Goal: Task Accomplishment & Management: Complete application form

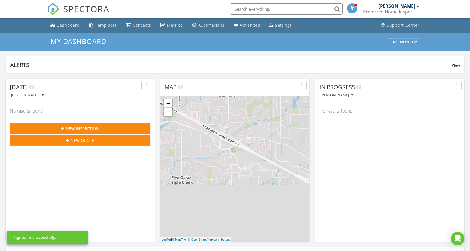
scroll to position [517, 475]
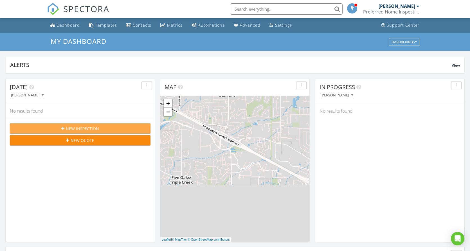
click at [80, 126] on span "New Inspection" at bounding box center [82, 129] width 33 height 6
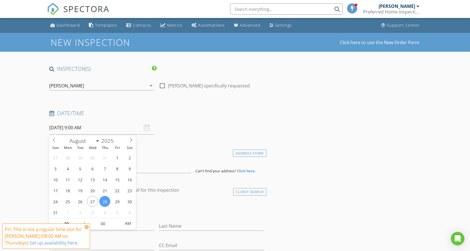
click at [98, 126] on input "08/28/2025 9:00 AM" at bounding box center [101, 128] width 105 height 14
click at [86, 227] on icon at bounding box center [87, 227] width 4 height 4
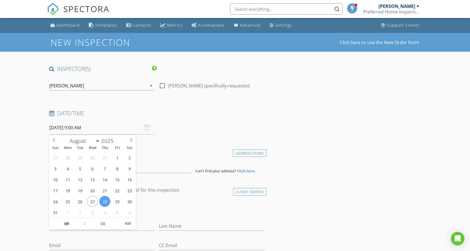
click at [85, 128] on input "08/28/2025 9:00 AM" at bounding box center [101, 128] width 105 height 14
type input "08"
type input "08/28/2025 8:00 AM"
click at [83, 227] on span at bounding box center [82, 227] width 4 height 6
select select "8"
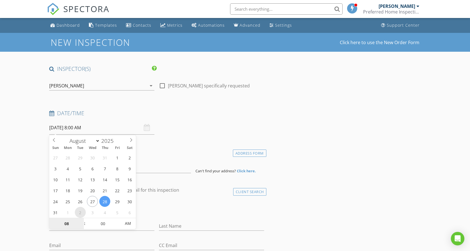
type input "[DATE] 8:00 AM"
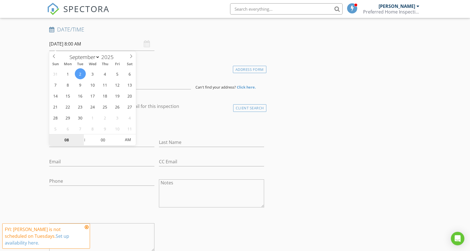
scroll to position [86, 0]
click at [86, 229] on icon at bounding box center [87, 227] width 4 height 4
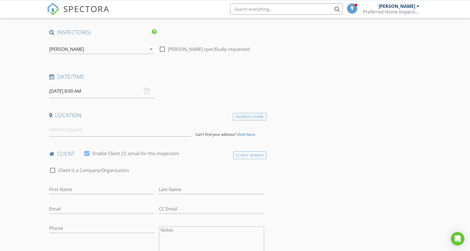
scroll to position [29, 0]
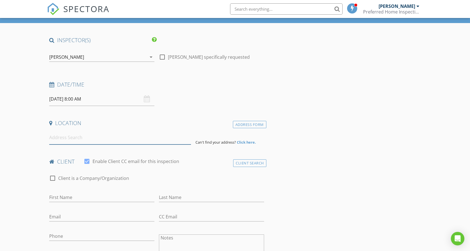
click at [65, 137] on input at bounding box center [120, 138] width 142 height 14
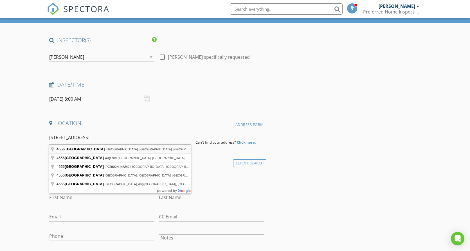
type input "4556 NW Oakpoint Way, Portland, OR, USA"
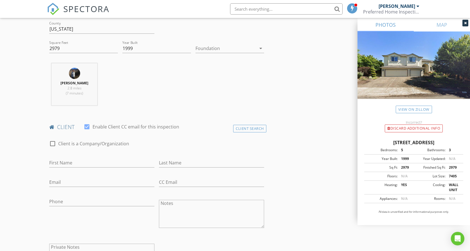
scroll to position [229, 0]
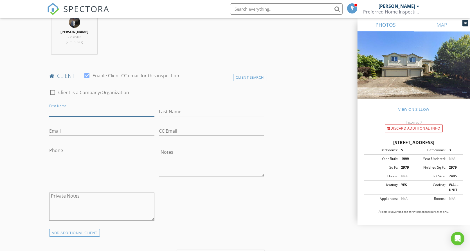
click at [73, 109] on input "First Name" at bounding box center [101, 111] width 105 height 9
click at [247, 76] on div "Client Search" at bounding box center [249, 78] width 33 height 8
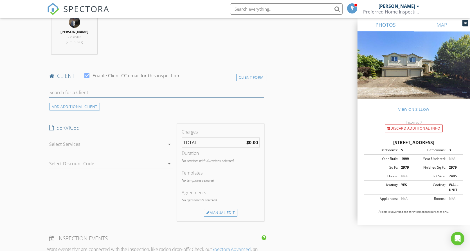
click at [73, 93] on input "text" at bounding box center [156, 92] width 215 height 9
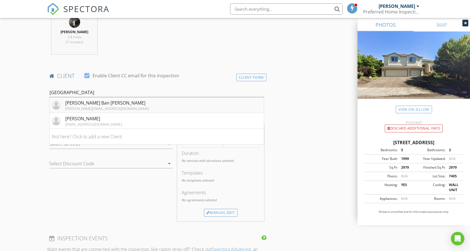
type input "Bern"
click at [97, 103] on div "[PERSON_NAME] Ban [PERSON_NAME]" at bounding box center [107, 102] width 84 height 7
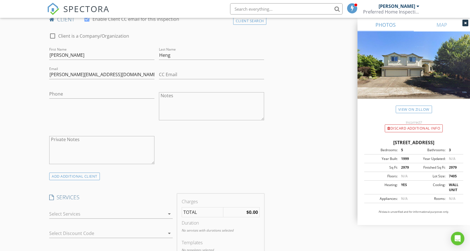
scroll to position [287, 0]
click at [84, 94] on input "Phone" at bounding box center [101, 93] width 105 height 9
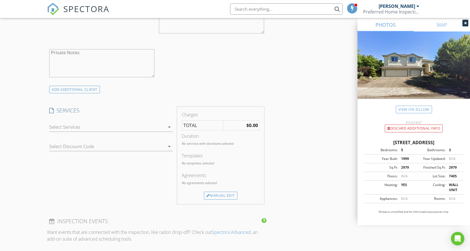
type input "503-861-5195"
click at [168, 127] on icon "arrow_drop_down" at bounding box center [169, 127] width 7 height 7
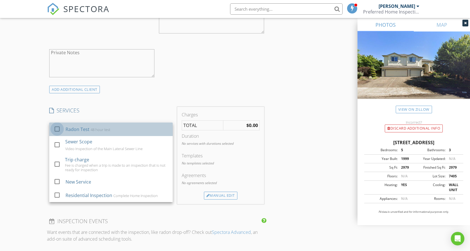
click at [57, 127] on div at bounding box center [57, 129] width 10 height 10
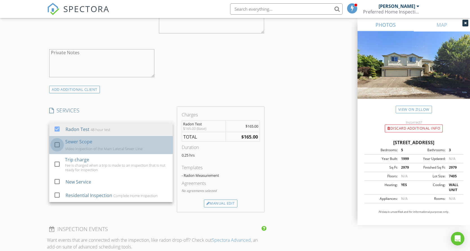
click at [56, 144] on div at bounding box center [57, 145] width 10 height 10
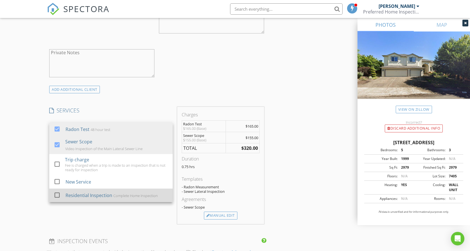
click at [58, 195] on div at bounding box center [57, 195] width 10 height 10
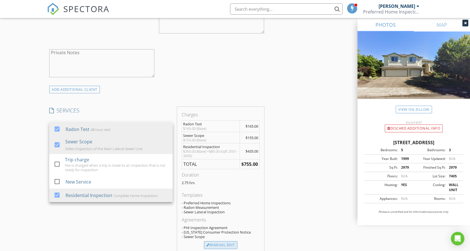
click at [218, 245] on div "Manual Edit" at bounding box center [220, 245] width 33 height 8
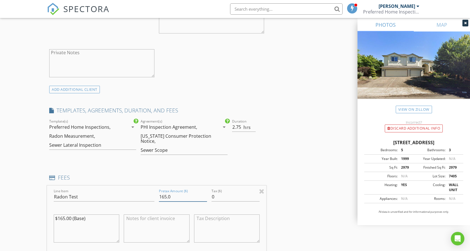
drag, startPoint x: 161, startPoint y: 195, endPoint x: 164, endPoint y: 197, distance: 3.7
click at [164, 197] on input "165.0" at bounding box center [183, 196] width 48 height 9
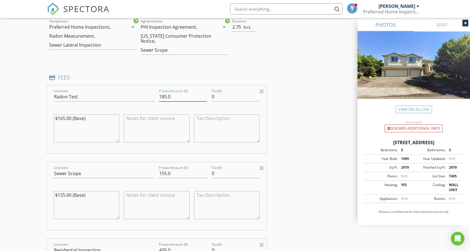
scroll to position [487, 0]
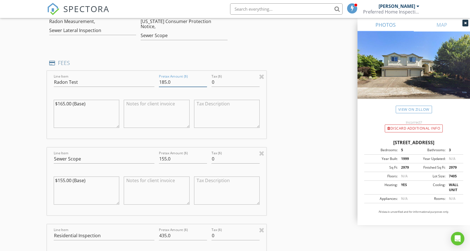
type input "185.0"
click at [164, 158] on input "155.0" at bounding box center [183, 158] width 48 height 9
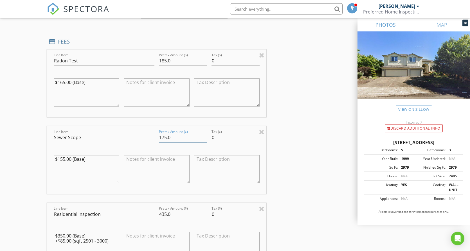
scroll to position [545, 0]
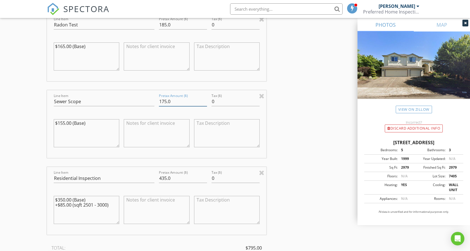
type input "175.0"
drag, startPoint x: 160, startPoint y: 176, endPoint x: 164, endPoint y: 179, distance: 5.2
click at [164, 179] on input "435.0" at bounding box center [183, 178] width 48 height 9
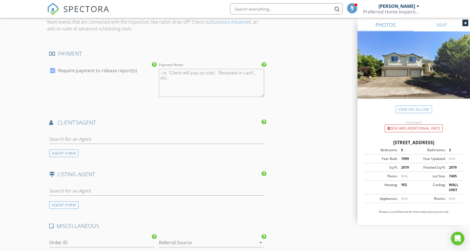
scroll to position [831, 0]
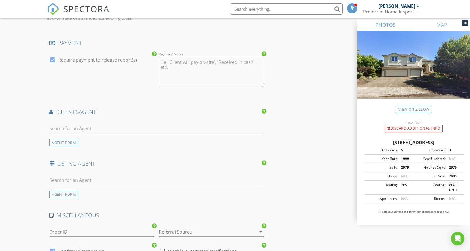
type input "525.0"
click at [92, 128] on input "text" at bounding box center [156, 128] width 215 height 9
type input "lian"
click at [81, 140] on div "[PERSON_NAME]" at bounding box center [82, 140] width 35 height 7
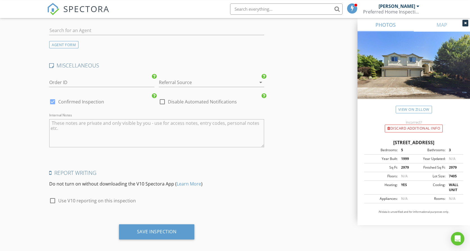
scroll to position [1115, 0]
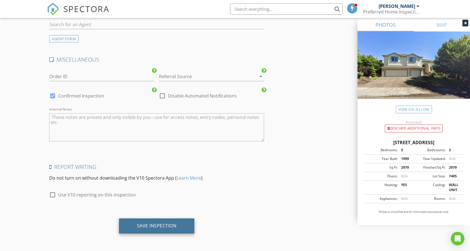
click at [159, 224] on div "Save Inspection" at bounding box center [157, 226] width 40 height 6
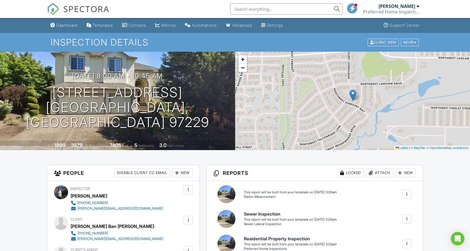
scroll to position [57, 0]
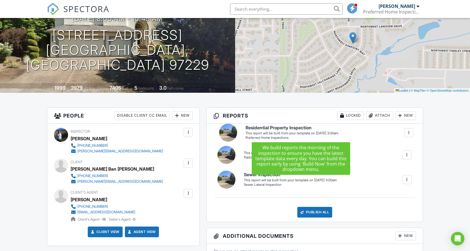
drag, startPoint x: 266, startPoint y: 183, endPoint x: 268, endPoint y: 129, distance: 53.7
click at [268, 129] on h6 "Residential Property Inspection" at bounding box center [291, 127] width 93 height 5
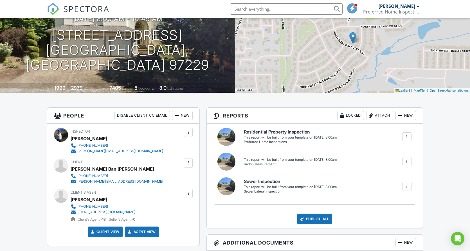
click at [404, 137] on div at bounding box center [406, 136] width 9 height 9
click at [393, 153] on div "Build Now" at bounding box center [395, 154] width 27 height 7
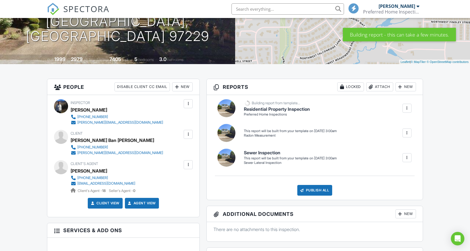
scroll to position [86, 0]
click at [407, 133] on div at bounding box center [407, 133] width 6 height 6
click at [402, 153] on div "Build Now" at bounding box center [395, 152] width 27 height 7
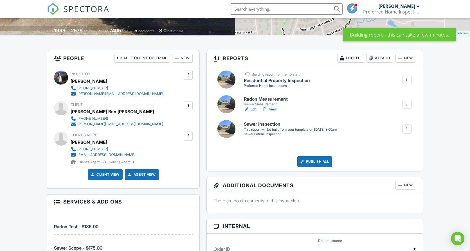
scroll to position [115, 0]
click at [254, 98] on h6 "Radon Measurement" at bounding box center [266, 99] width 44 height 5
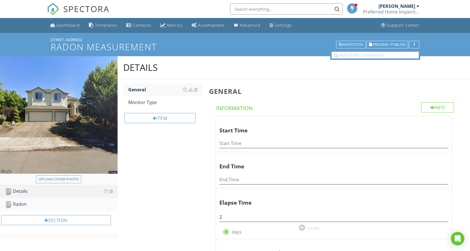
click at [58, 179] on div "Upload cover photo" at bounding box center [59, 179] width 40 height 6
type input "C:\fakepath\Radon.jpg"
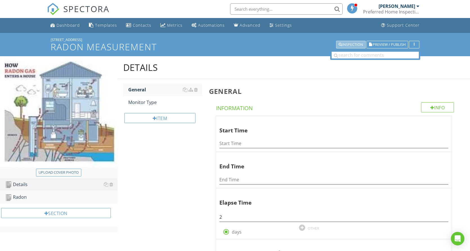
click at [351, 44] on div "Inspection" at bounding box center [350, 45] width 24 height 4
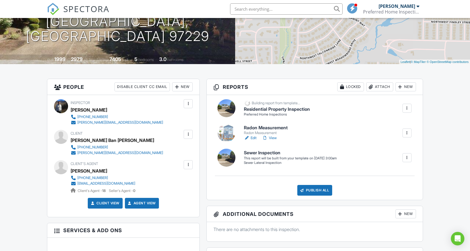
scroll to position [86, 0]
click at [409, 158] on div at bounding box center [407, 158] width 6 height 6
click at [392, 175] on div "Build Now" at bounding box center [395, 174] width 27 height 7
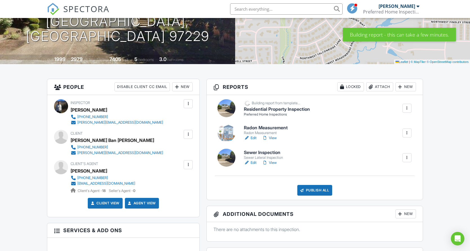
scroll to position [86, 0]
click at [261, 151] on h6 "Sewer Inspection" at bounding box center [263, 152] width 39 height 5
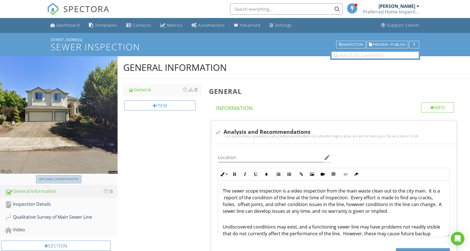
click at [58, 178] on div "Upload cover photo" at bounding box center [59, 179] width 40 height 6
type input "C:\fakepath\Capture-1-1024x639.png"
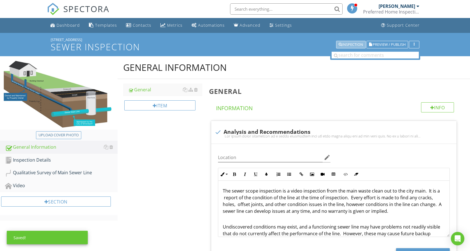
click at [344, 43] on div "Inspection" at bounding box center [350, 45] width 24 height 4
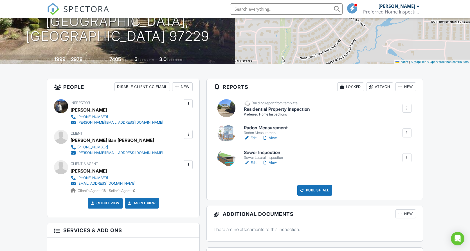
scroll to position [86, 0]
click at [273, 128] on h6 "Radon Measurement" at bounding box center [266, 127] width 44 height 5
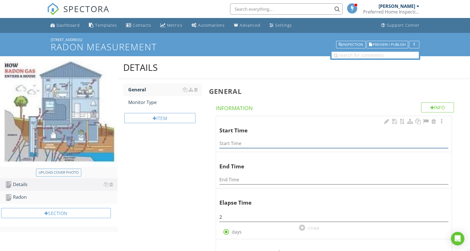
click at [224, 144] on input "Start Time" at bounding box center [333, 143] width 229 height 9
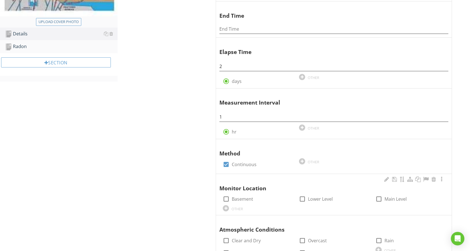
scroll to position [201, 0]
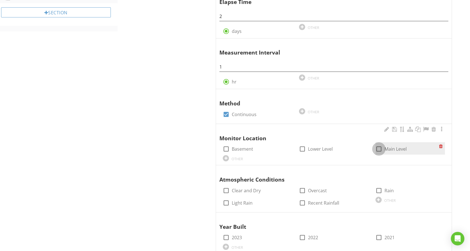
click at [376, 152] on div at bounding box center [379, 149] width 10 height 10
checkbox input "true"
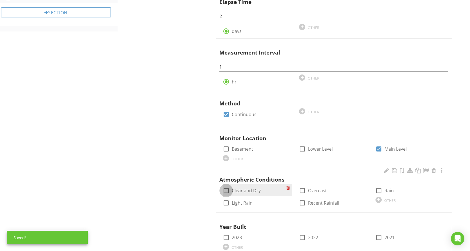
click at [225, 190] on div at bounding box center [226, 191] width 10 height 10
checkbox input "true"
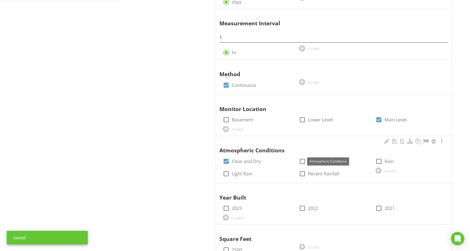
scroll to position [287, 0]
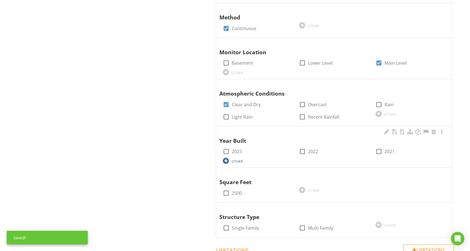
click at [253, 163] on div "OTHER" at bounding box center [257, 160] width 69 height 7
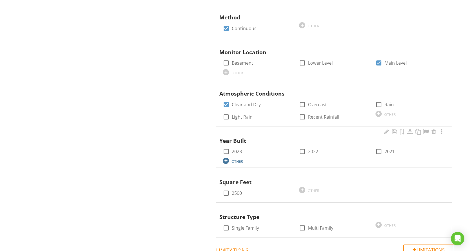
click at [243, 160] on div "OTHER" at bounding box center [237, 161] width 12 height 4
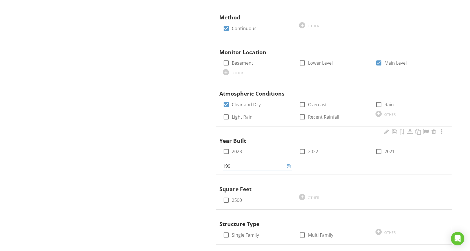
type input "1999"
click at [302, 198] on div at bounding box center [302, 197] width 6 height 6
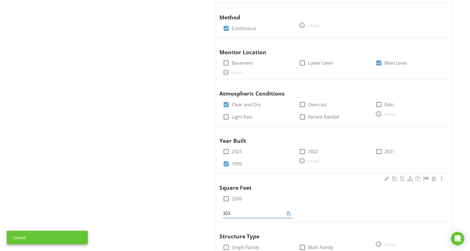
type input "3038"
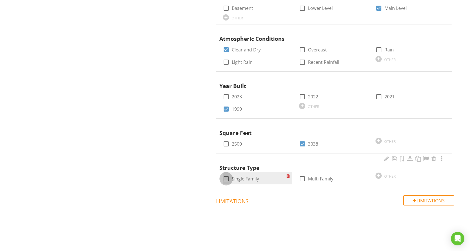
scroll to position [341, 0]
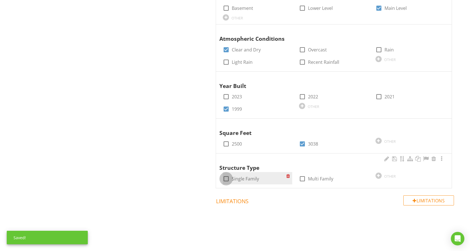
click at [225, 178] on div at bounding box center [226, 179] width 10 height 10
checkbox input "true"
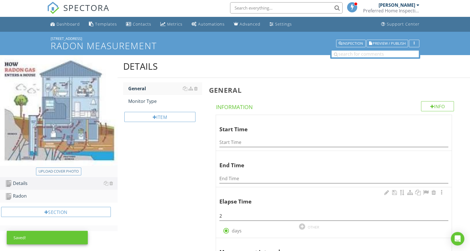
scroll to position [0, 0]
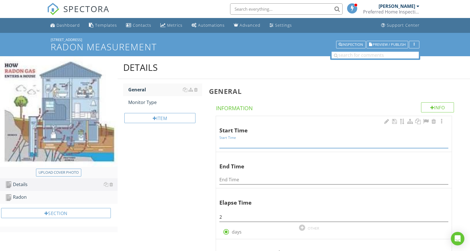
click at [248, 145] on input "Start Time" at bounding box center [333, 143] width 229 height 9
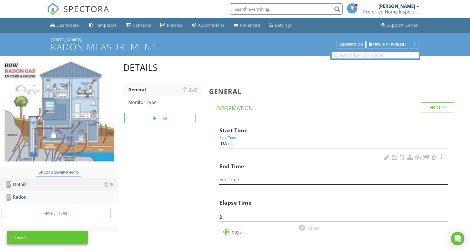
type input "9-2-25"
click at [241, 180] on input "End Time" at bounding box center [333, 179] width 229 height 9
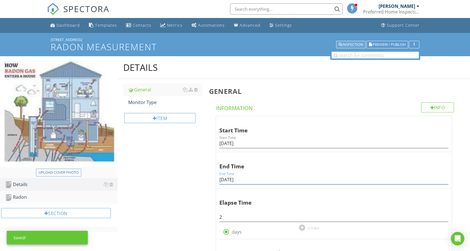
type input "9-4-25"
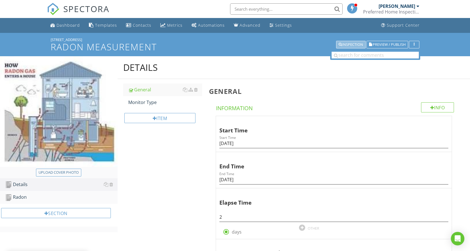
click at [359, 42] on button "Inspection" at bounding box center [351, 45] width 30 height 8
